Goal: Transaction & Acquisition: Download file/media

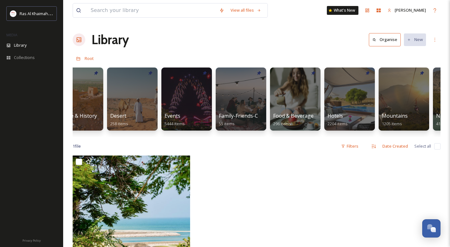
scroll to position [0, 219]
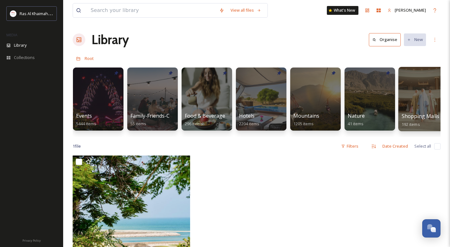
click at [423, 96] on div at bounding box center [423, 99] width 51 height 64
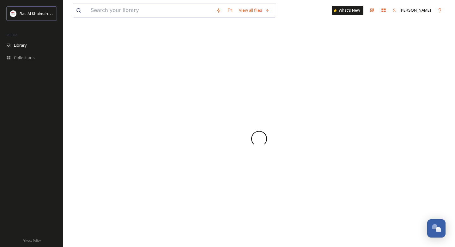
click at [423, 96] on div at bounding box center [259, 138] width 372 height 217
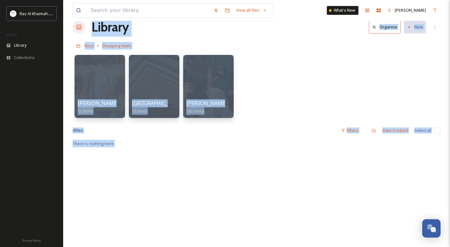
scroll to position [24, 0]
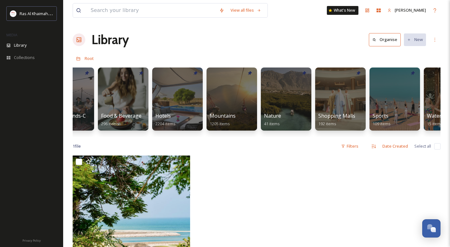
scroll to position [0, 304]
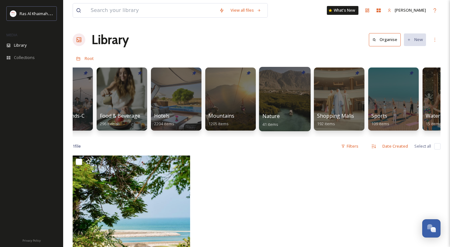
click at [276, 88] on div at bounding box center [284, 99] width 51 height 64
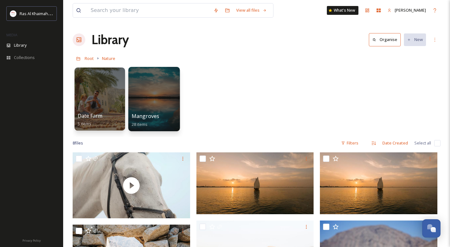
click at [158, 102] on div at bounding box center [153, 99] width 51 height 64
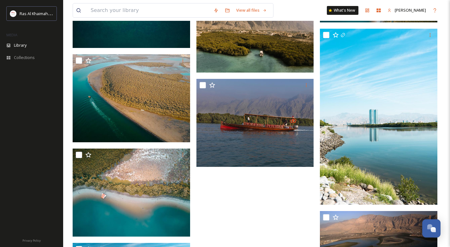
scroll to position [475, 0]
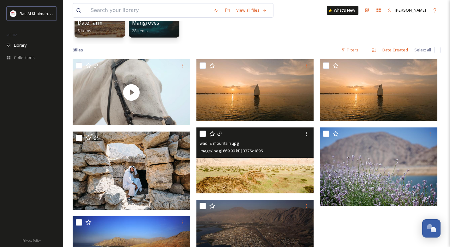
scroll to position [35, 0]
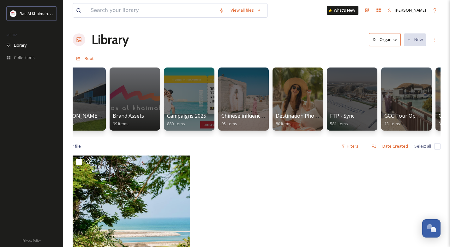
scroll to position [0, 781]
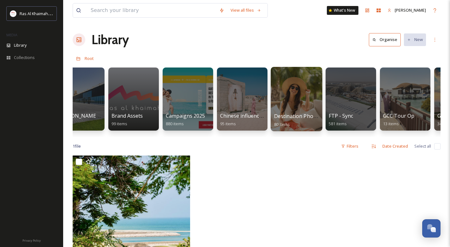
click at [306, 115] on span "Destination Photo Shoot 2023" at bounding box center [310, 116] width 73 height 7
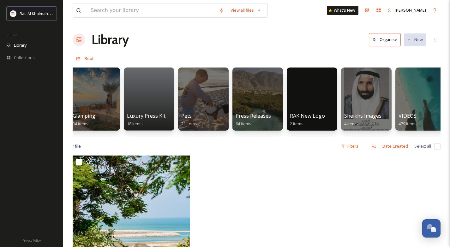
scroll to position [0, 1150]
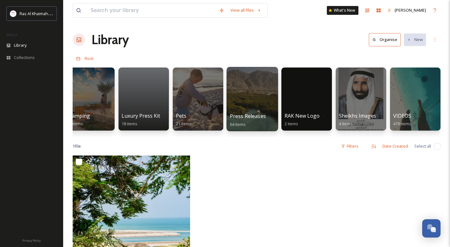
click at [262, 94] on div at bounding box center [251, 99] width 51 height 64
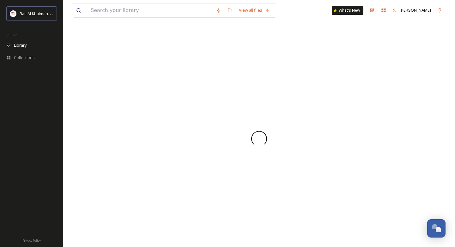
click at [262, 94] on div at bounding box center [259, 138] width 372 height 217
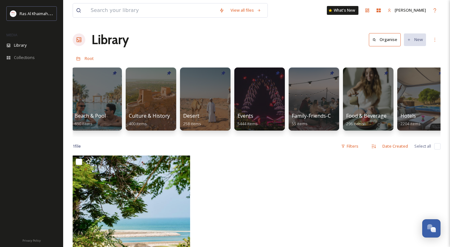
scroll to position [0, 83]
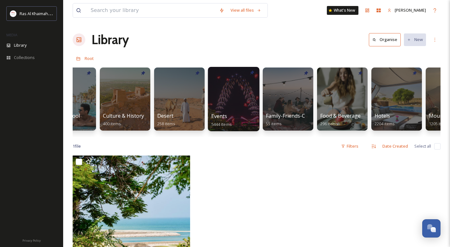
click at [218, 94] on div at bounding box center [233, 99] width 51 height 64
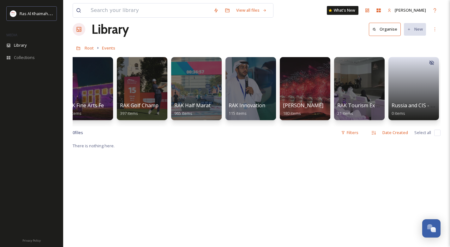
scroll to position [0, 686]
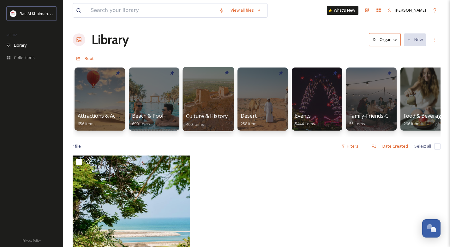
click at [196, 102] on div at bounding box center [207, 99] width 51 height 64
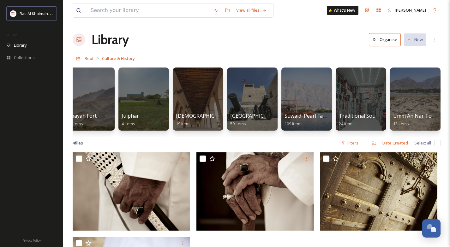
scroll to position [0, 119]
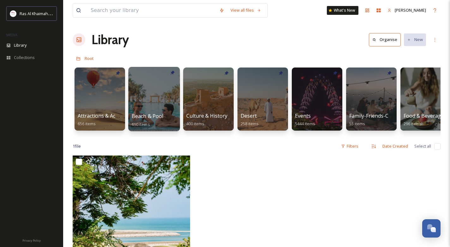
click at [161, 98] on div at bounding box center [153, 99] width 51 height 64
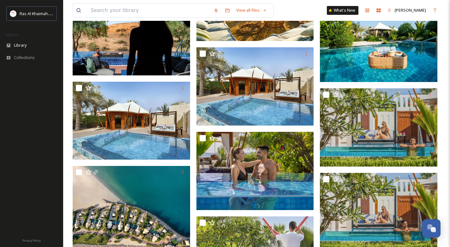
scroll to position [788, 0]
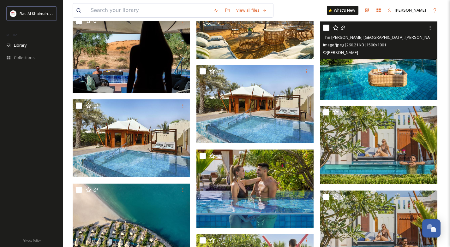
click at [370, 68] on img at bounding box center [378, 60] width 117 height 78
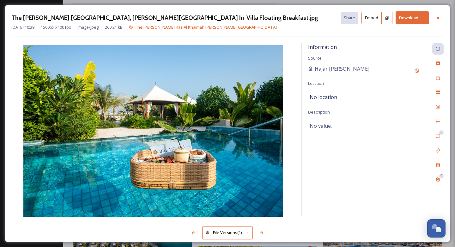
click at [419, 18] on button "Download" at bounding box center [411, 17] width 33 height 13
click at [406, 33] on span "Download Original (1500 x 1001)" at bounding box center [396, 32] width 60 height 6
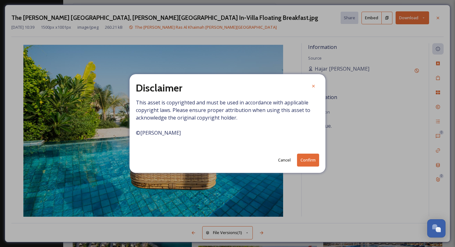
click at [306, 156] on button "Confirm" at bounding box center [308, 160] width 22 height 13
click at [294, 163] on button "Cancel" at bounding box center [293, 160] width 19 height 12
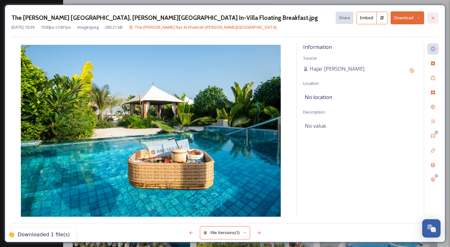
click at [433, 15] on icon at bounding box center [432, 17] width 5 height 5
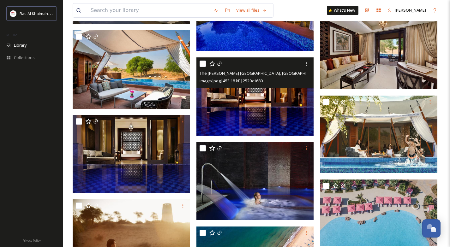
scroll to position [1516, 0]
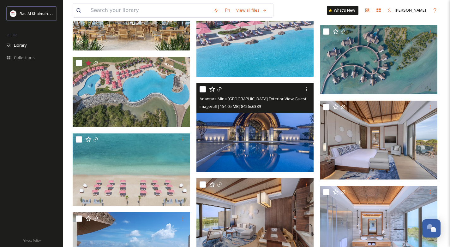
click at [261, 134] on img at bounding box center [254, 127] width 117 height 89
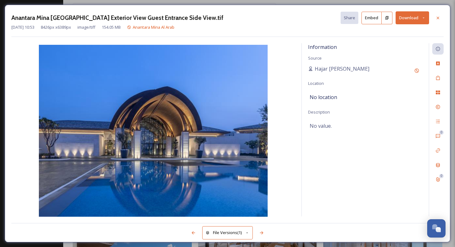
click at [446, 15] on div "Anantara Mina [GEOGRAPHIC_DATA] Exterior View Guest Entrance Side View.tif Shar…" at bounding box center [227, 124] width 445 height 238
click at [440, 16] on div at bounding box center [437, 17] width 11 height 11
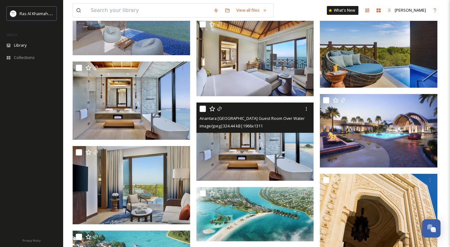
scroll to position [2221, 0]
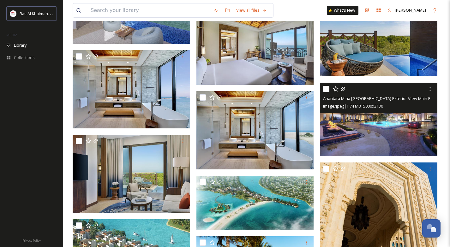
click at [411, 133] on img at bounding box center [378, 120] width 117 height 74
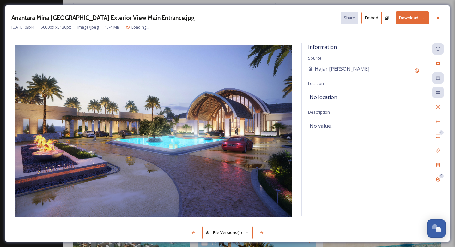
click at [411, 20] on button "Download" at bounding box center [411, 17] width 33 height 13
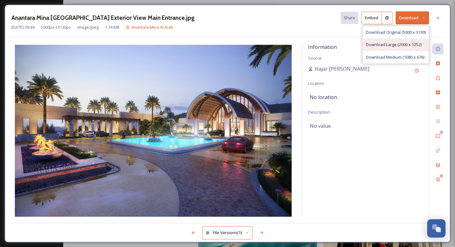
click at [379, 40] on div "Download Large (2000 x 1252)" at bounding box center [395, 45] width 66 height 12
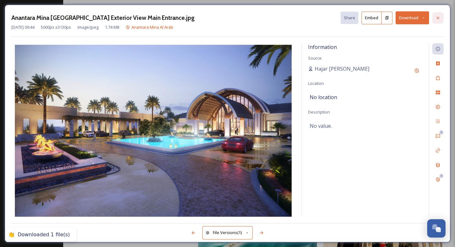
click at [434, 20] on div at bounding box center [437, 17] width 11 height 11
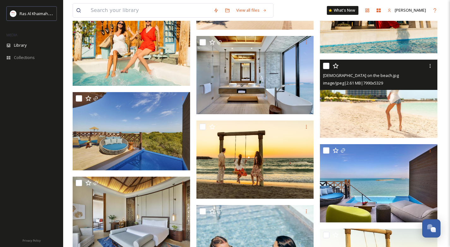
scroll to position [2566, 0]
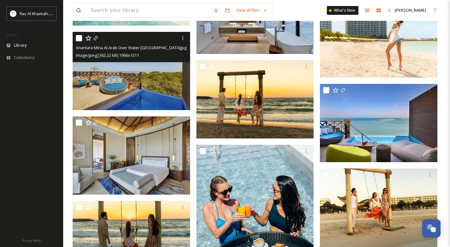
click at [140, 81] on img at bounding box center [131, 71] width 117 height 78
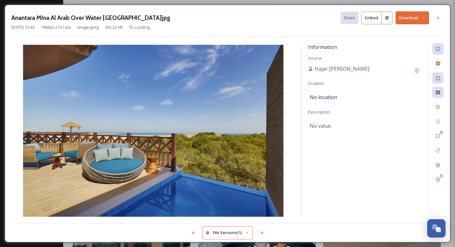
click at [421, 19] on icon at bounding box center [423, 18] width 4 height 4
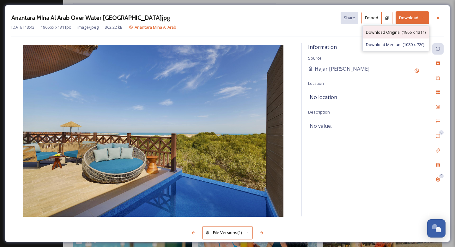
click at [413, 28] on div "Download Original (1966 x 1311)" at bounding box center [395, 32] width 66 height 12
click at [438, 18] on icon at bounding box center [437, 17] width 5 height 5
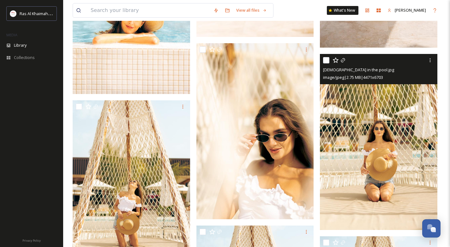
scroll to position [5097, 0]
